Goal: Information Seeking & Learning: Learn about a topic

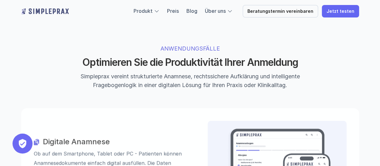
scroll to position [626, 0]
